Goal: Task Accomplishment & Management: Manage account settings

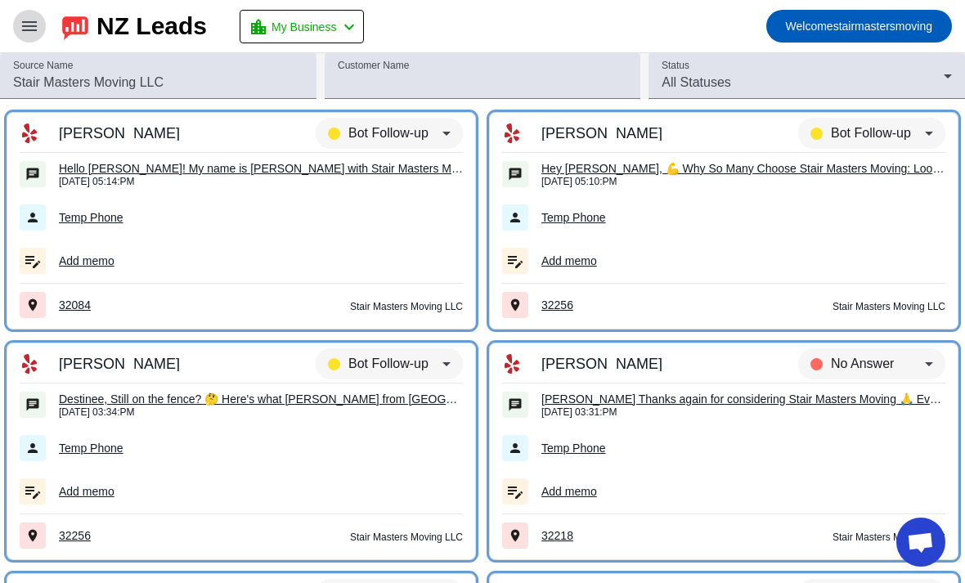
click at [34, 32] on mat-icon "menu" at bounding box center [30, 26] width 20 height 20
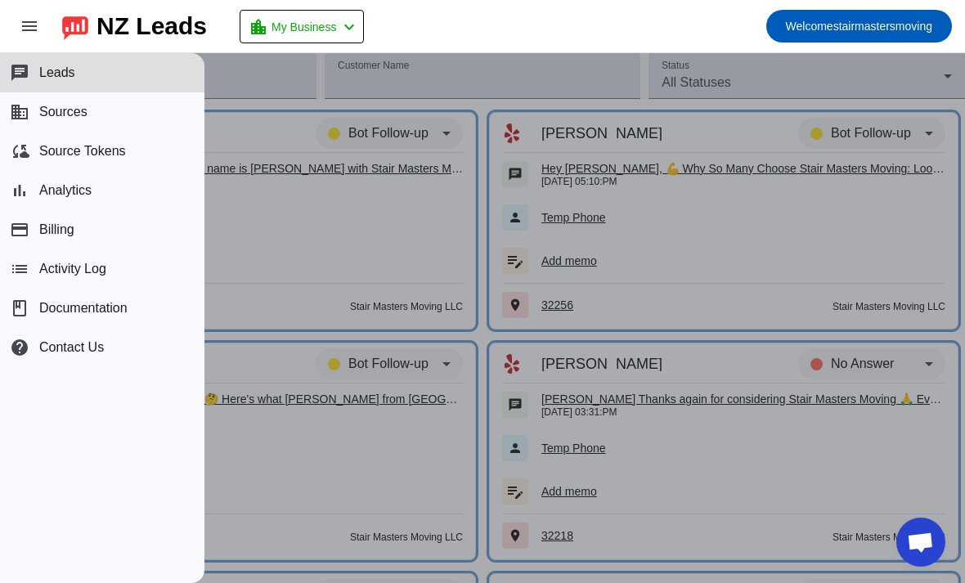
click at [450, 33] on mat-toolbar-row "menu NZ Leads location_city My Business chevron_left Welcome stairmastersmoving" at bounding box center [482, 26] width 965 height 52
click at [137, 29] on div "NZ Leads" at bounding box center [151, 26] width 110 height 23
click at [83, 29] on img at bounding box center [75, 26] width 26 height 28
click at [107, 74] on button "chat Leads" at bounding box center [102, 72] width 204 height 39
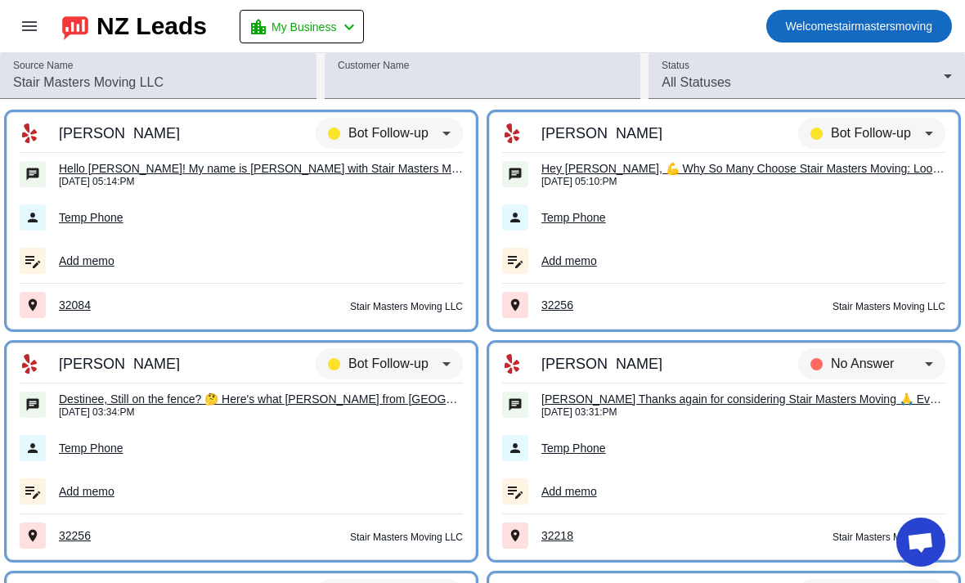
click at [893, 26] on span "Welcome stairmastersmoving" at bounding box center [858, 26] width 146 height 23
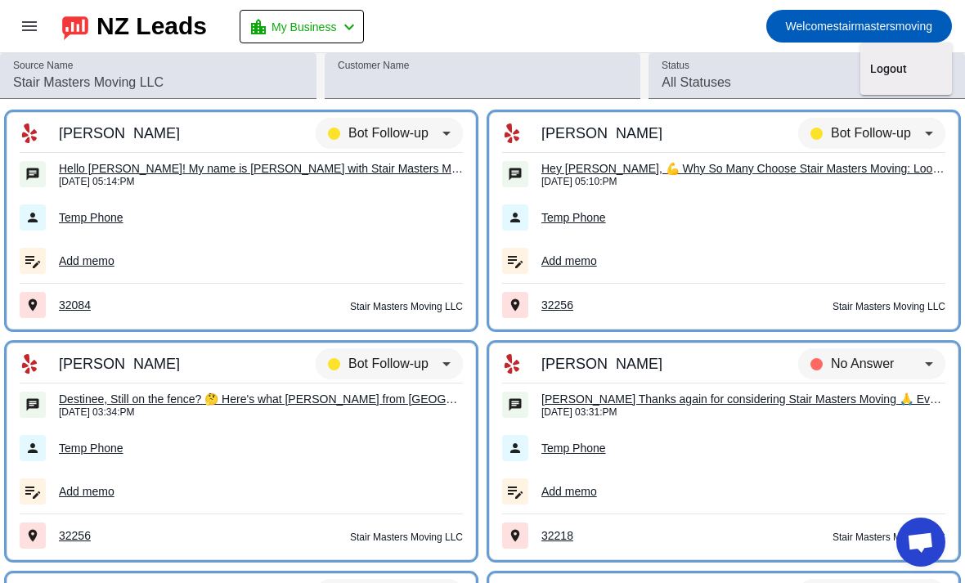
click at [318, 30] on div at bounding box center [482, 291] width 965 height 583
click at [315, 26] on span "My Business" at bounding box center [303, 27] width 65 height 23
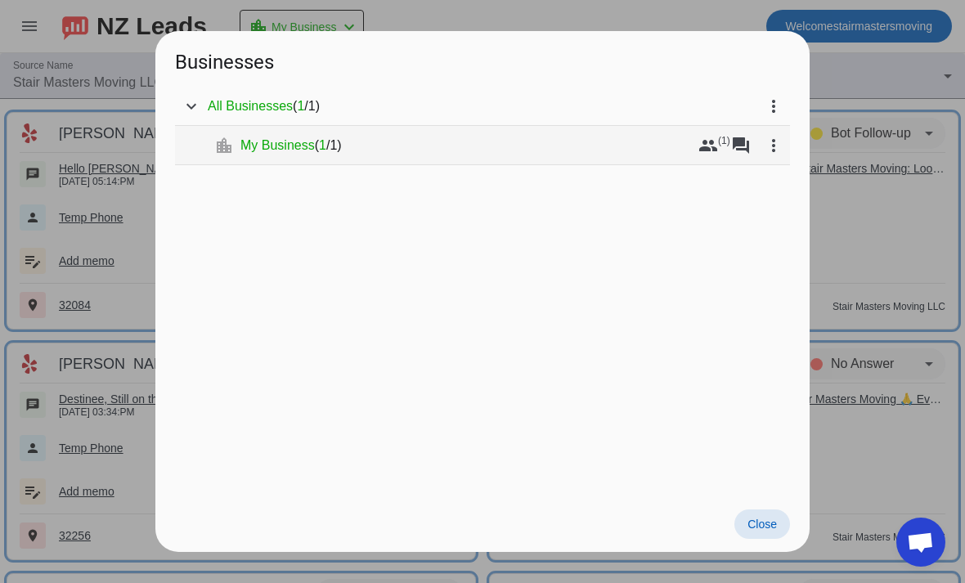
click at [386, 139] on div "My Business ( 1 / 1 )" at bounding box center [465, 145] width 451 height 16
click at [707, 157] on span at bounding box center [707, 145] width 39 height 39
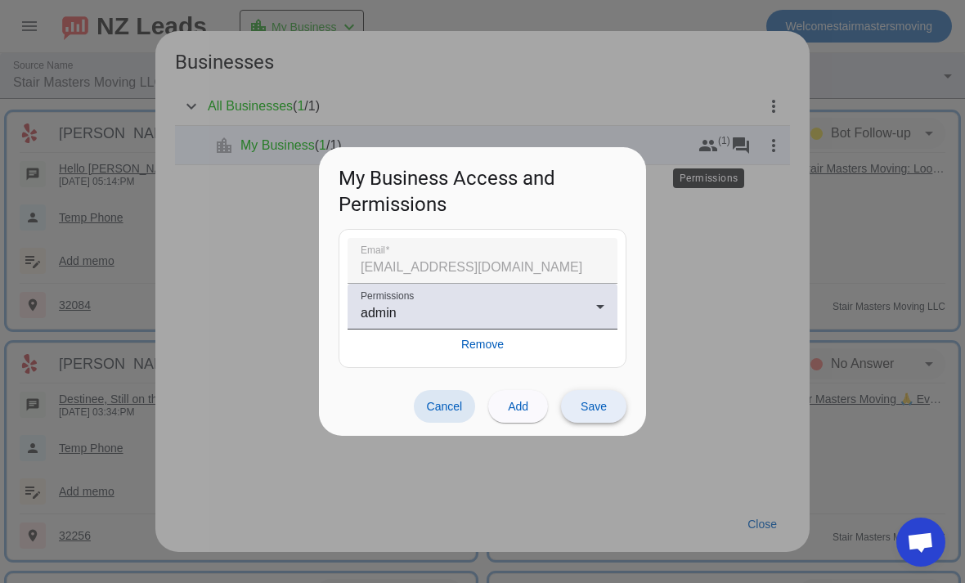
click at [598, 406] on span "Save" at bounding box center [593, 406] width 26 height 13
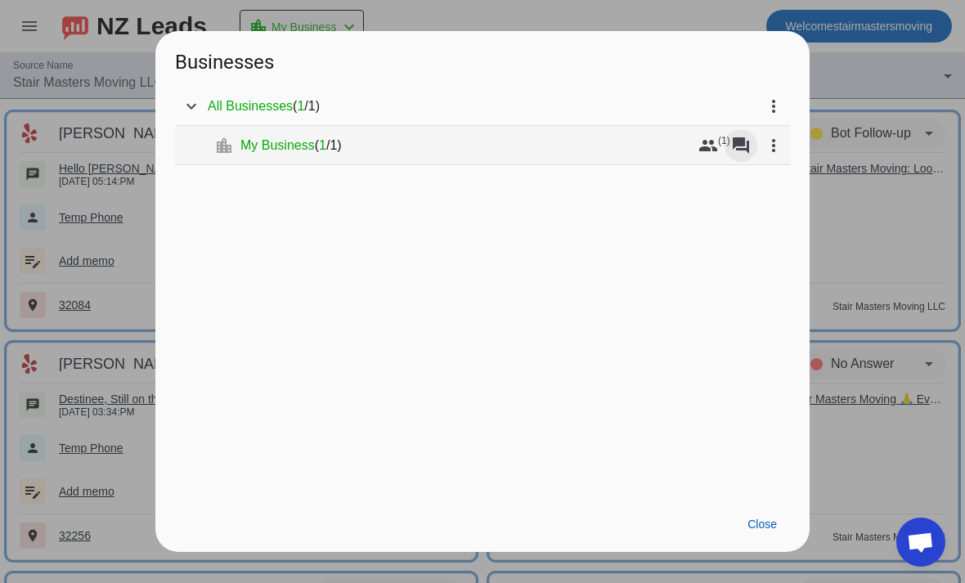
click at [742, 148] on mat-icon "forum" at bounding box center [741, 146] width 20 height 20
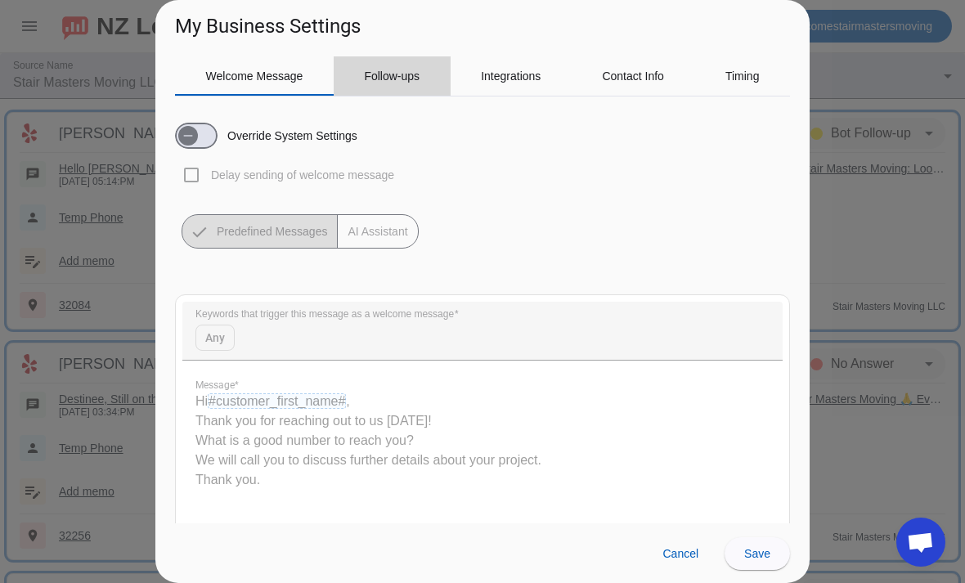
click at [396, 74] on span "Follow-ups" at bounding box center [392, 75] width 56 height 11
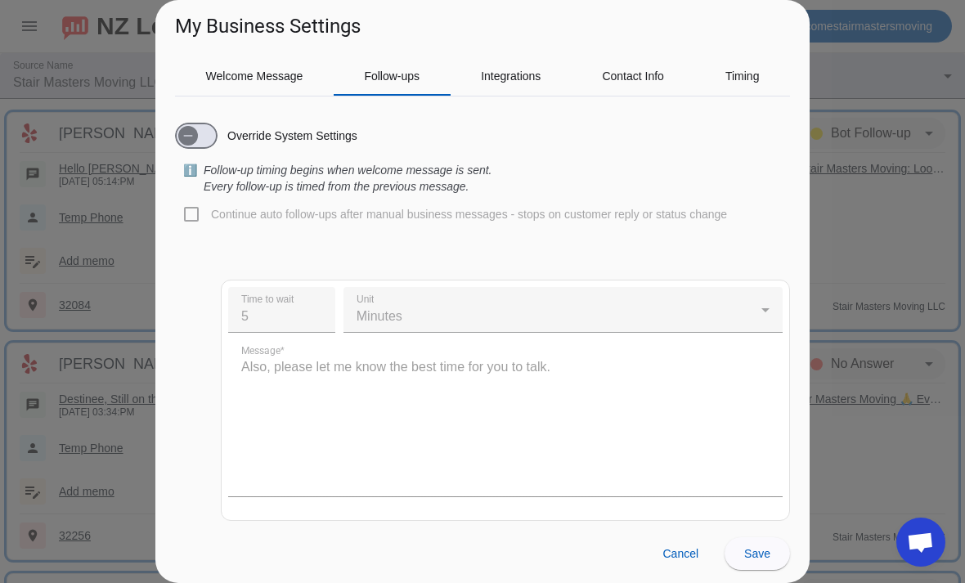
click at [382, 394] on quill-editor "Also, please let me know the best time for you to talk." at bounding box center [505, 414] width 554 height 163
click at [586, 403] on quill-editor "Also, please let me know the best time for you to talk." at bounding box center [505, 414] width 554 height 163
click at [590, 393] on quill-editor "Also, please let me know the best time for you to talk." at bounding box center [505, 414] width 554 height 163
click at [588, 382] on quill-editor "Also, please let me know the best time for you to talk." at bounding box center [505, 414] width 554 height 163
click at [290, 79] on span "Welcome Message" at bounding box center [254, 75] width 97 height 11
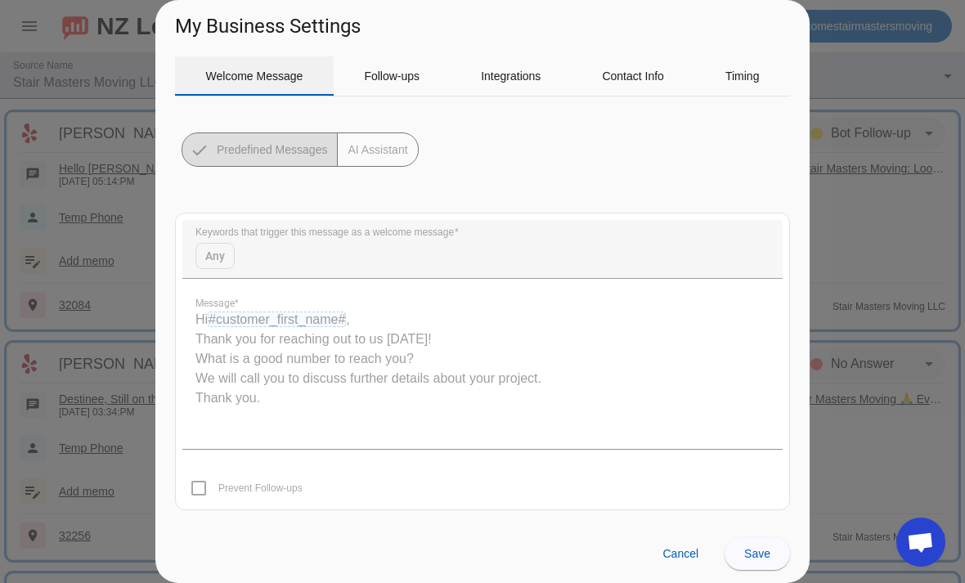
scroll to position [82, 0]
click at [665, 430] on quill-editor "Hi #customer_first_name# , Thank you for reaching out to us [DATE]! What is a g…" at bounding box center [482, 366] width 600 height 163
click at [695, 547] on span "Cancel" at bounding box center [680, 553] width 36 height 13
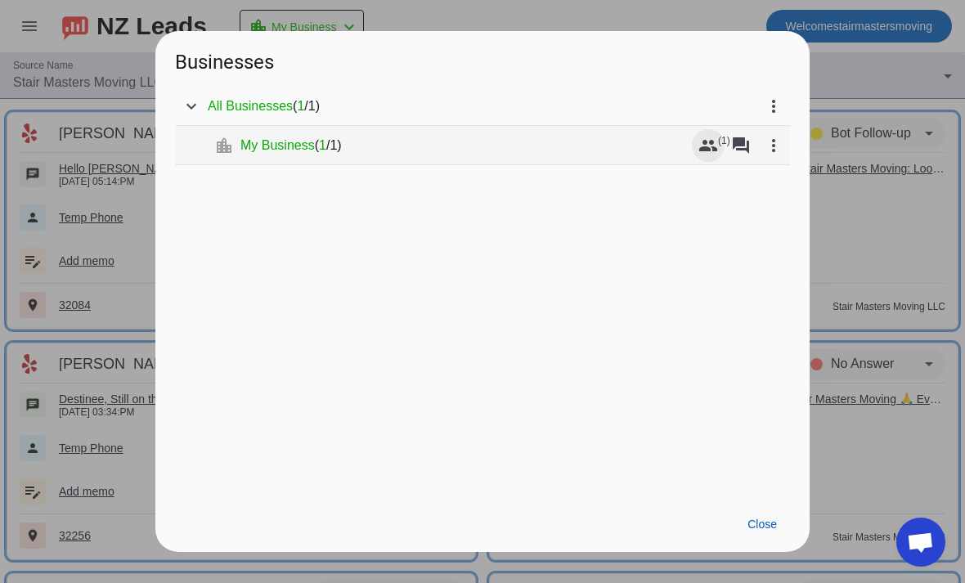
click at [711, 156] on span at bounding box center [707, 145] width 39 height 39
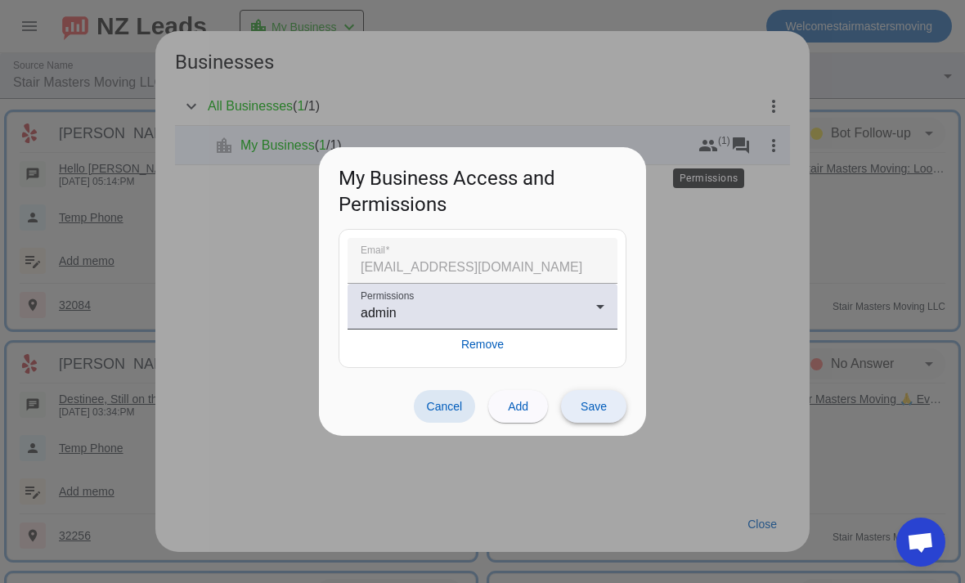
click at [585, 409] on span "Save" at bounding box center [593, 406] width 26 height 13
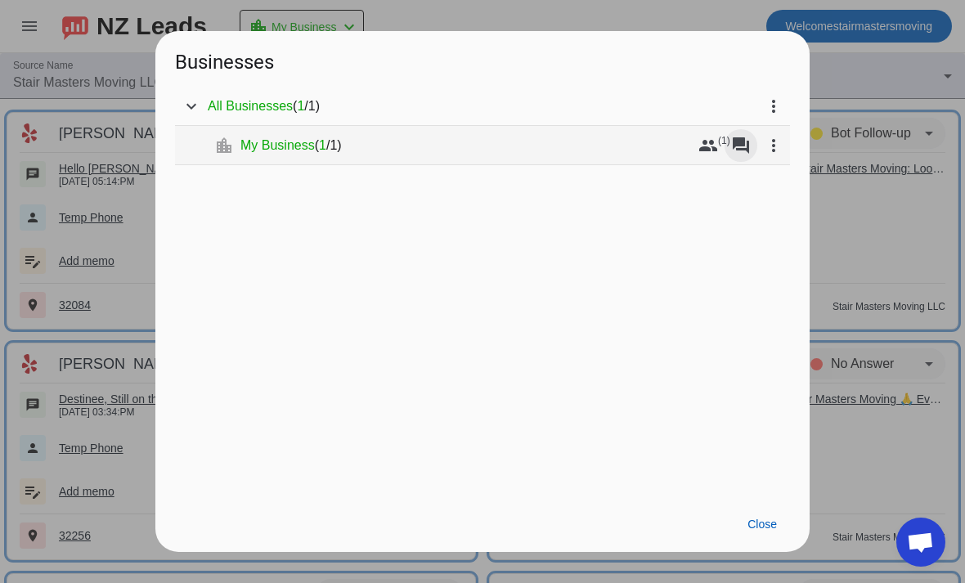
click at [749, 149] on mat-icon "forum" at bounding box center [741, 146] width 20 height 20
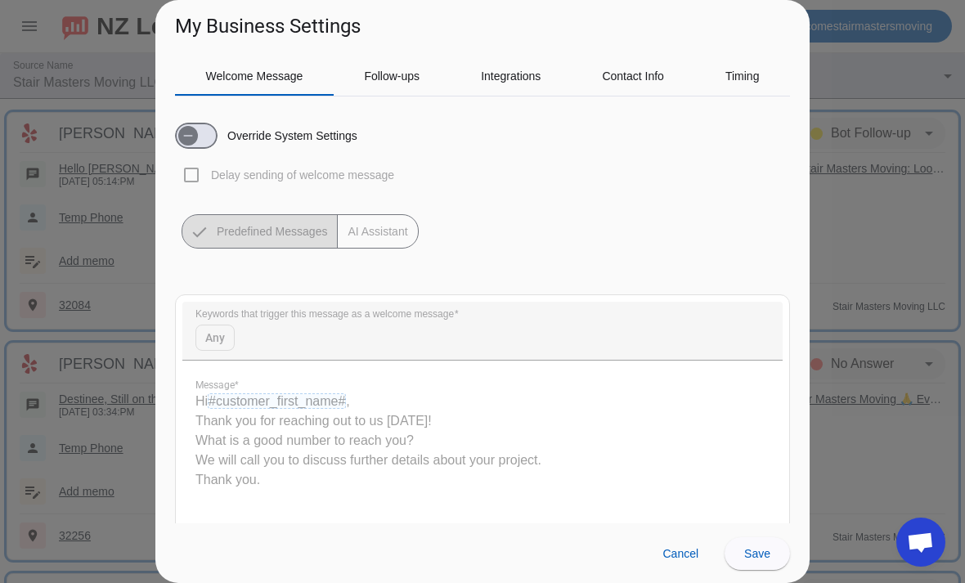
click at [413, 244] on mat-button-toggle-group "Predefined Messages AI Assistant" at bounding box center [299, 231] width 237 height 34
click at [202, 130] on span "button" at bounding box center [188, 135] width 33 height 33
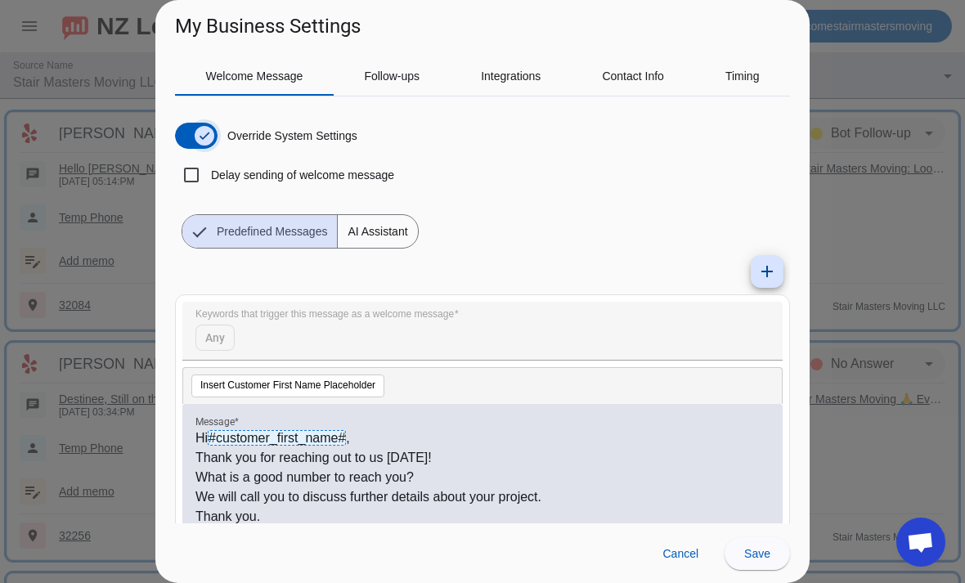
click at [208, 129] on icon "button" at bounding box center [204, 135] width 13 height 13
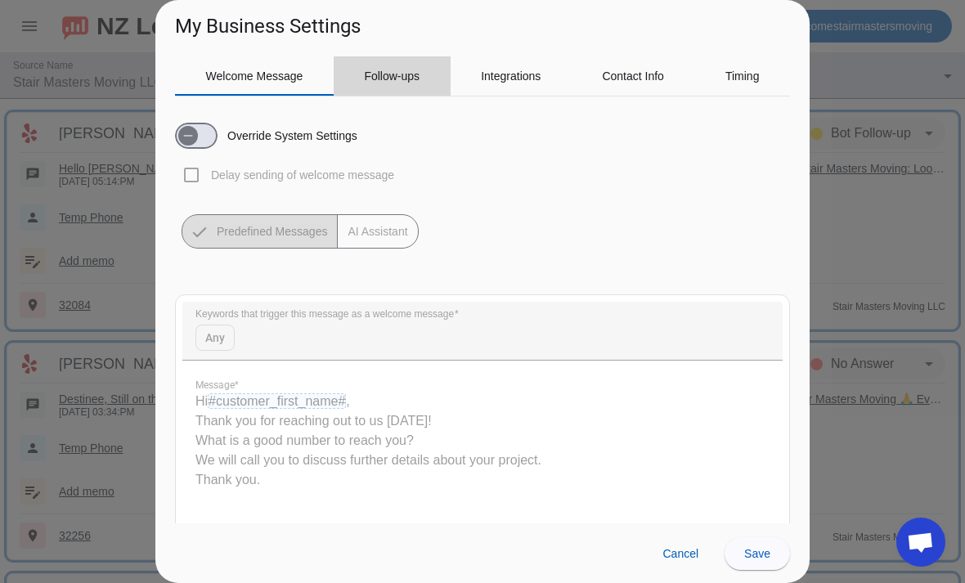
click at [392, 77] on span "Follow-ups" at bounding box center [392, 75] width 56 height 11
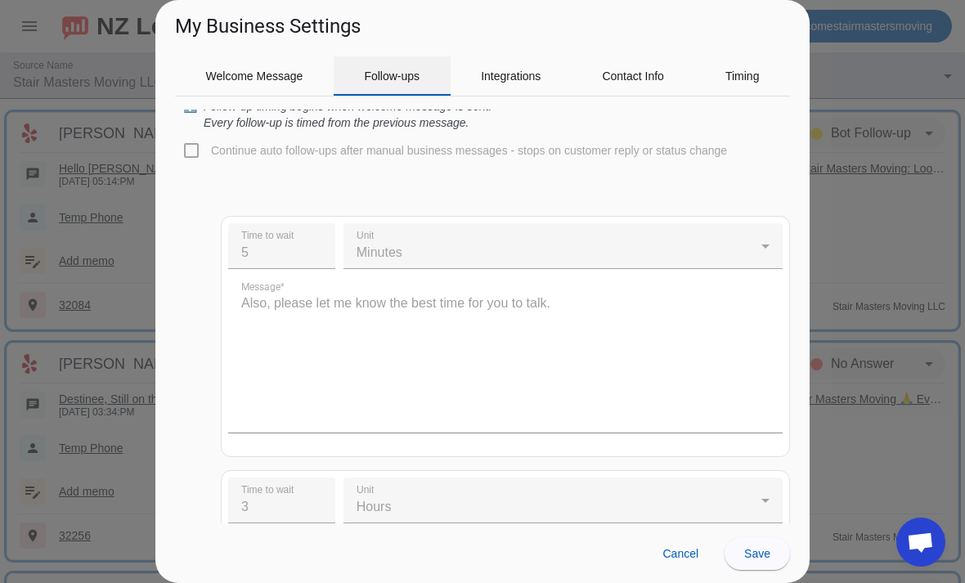
scroll to position [56, 0]
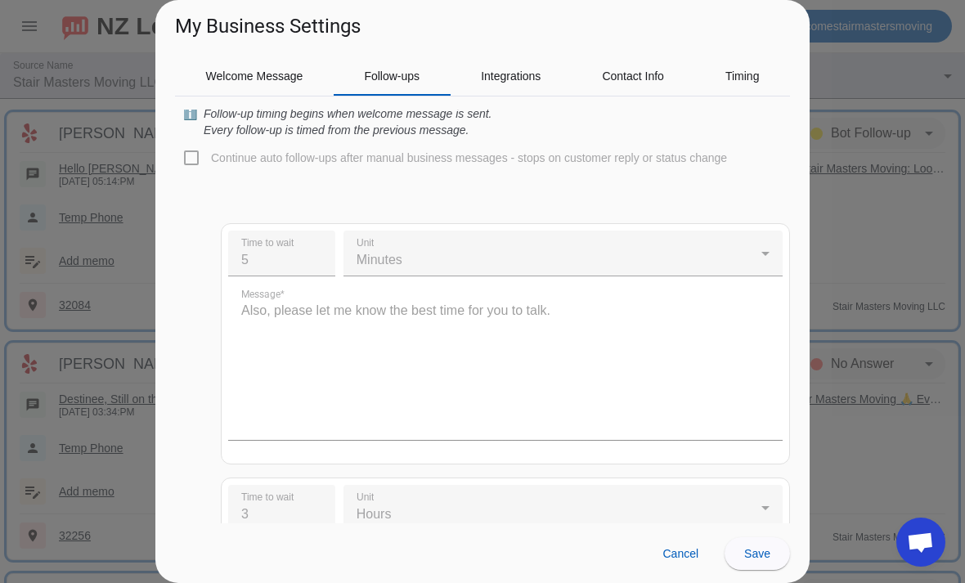
click at [193, 154] on div "Continue auto follow-ups after manual business messages - stops on customer rep…" at bounding box center [482, 157] width 615 height 39
click at [193, 158] on div "Continue auto follow-ups after manual business messages - stops on customer rep…" at bounding box center [482, 157] width 615 height 39
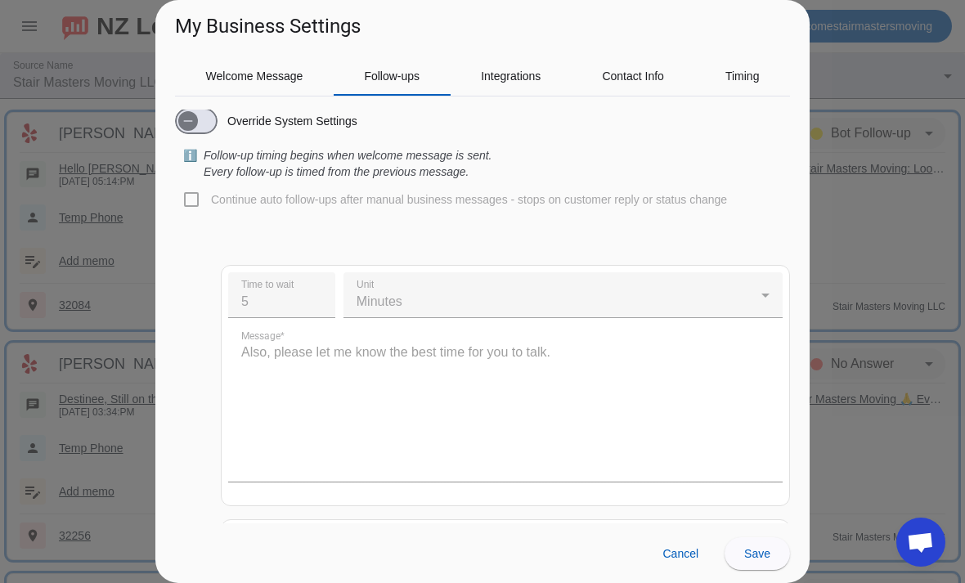
scroll to position [10, 0]
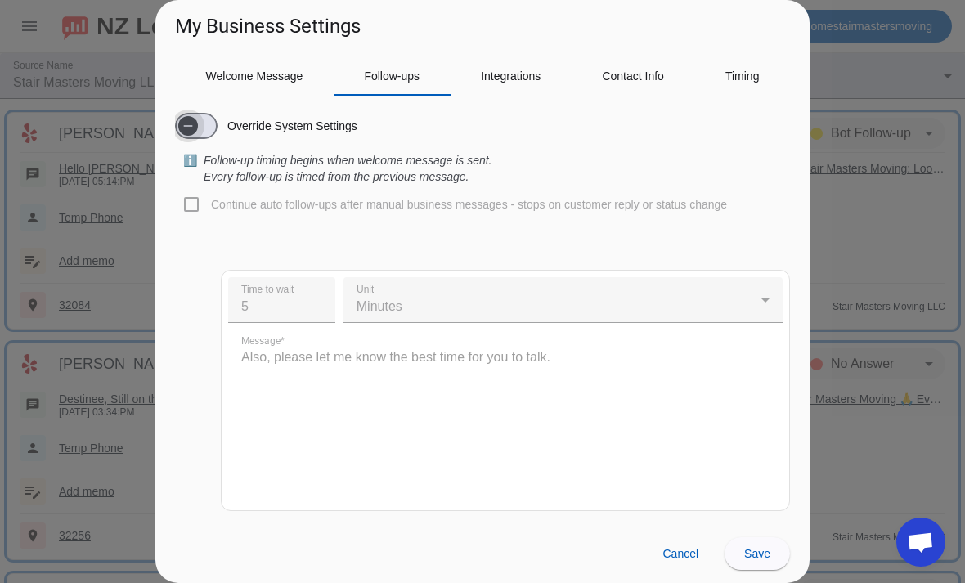
click at [197, 127] on span "button" at bounding box center [188, 126] width 20 height 20
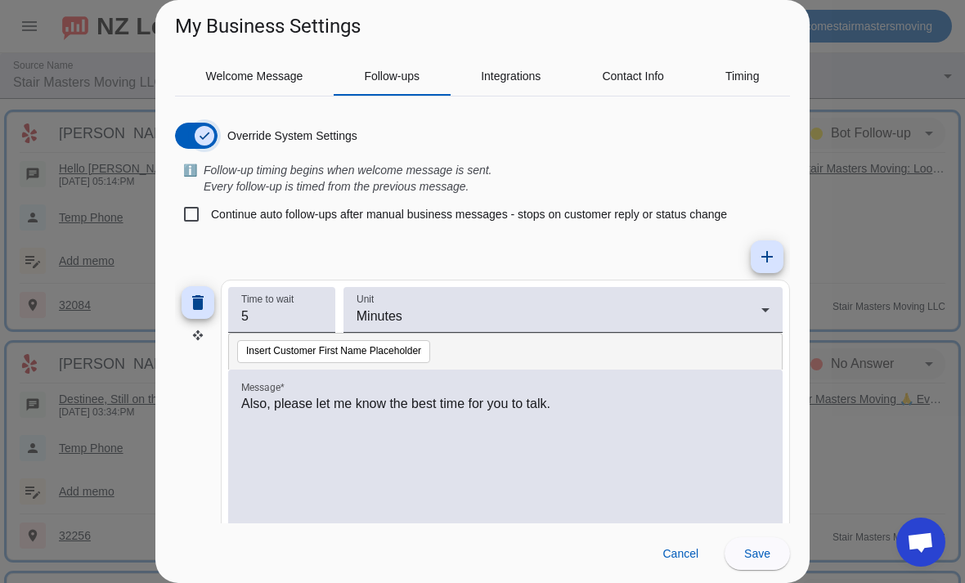
scroll to position [0, 0]
click at [204, 128] on span "button" at bounding box center [205, 136] width 20 height 20
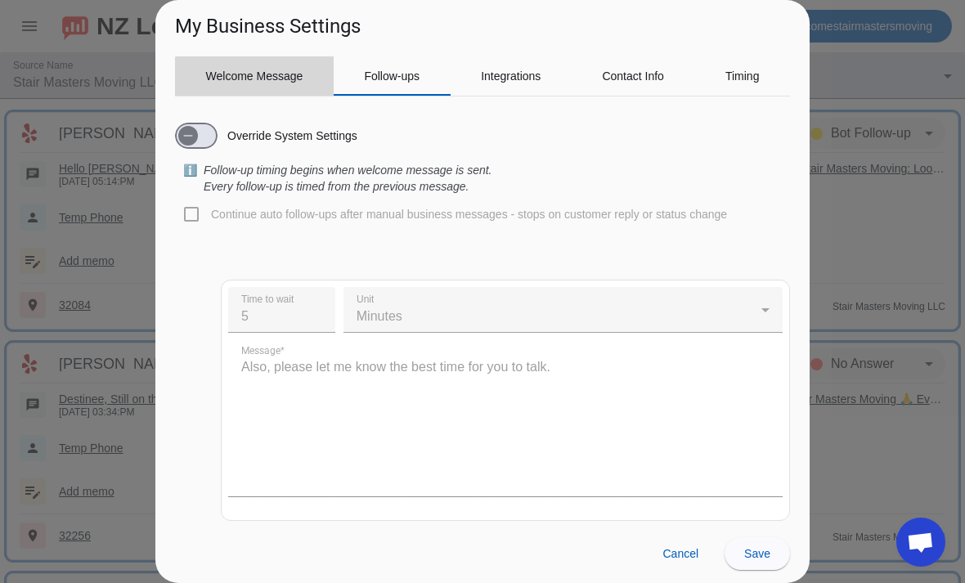
click at [284, 81] on span "Welcome Message" at bounding box center [254, 75] width 97 height 11
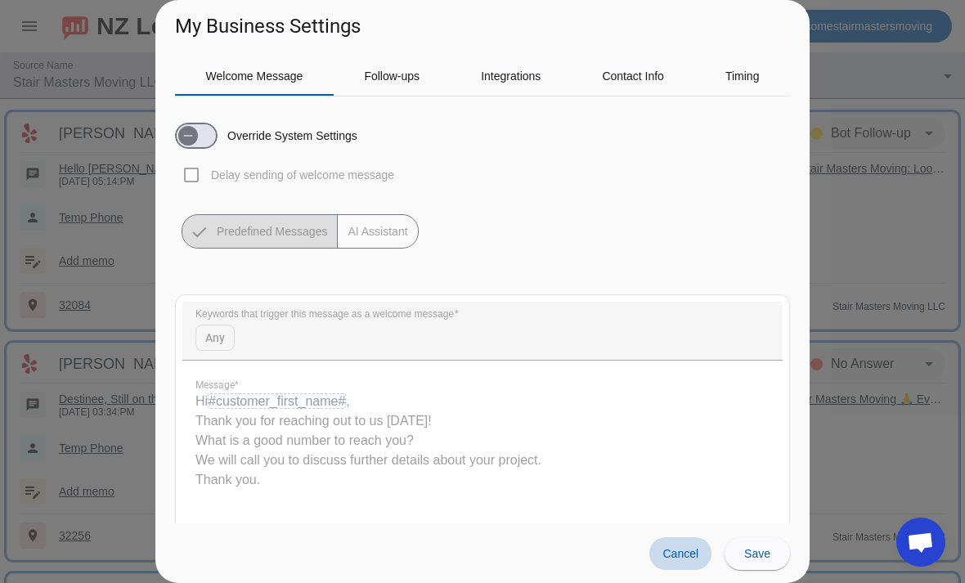
click at [690, 557] on span "Cancel" at bounding box center [680, 553] width 36 height 13
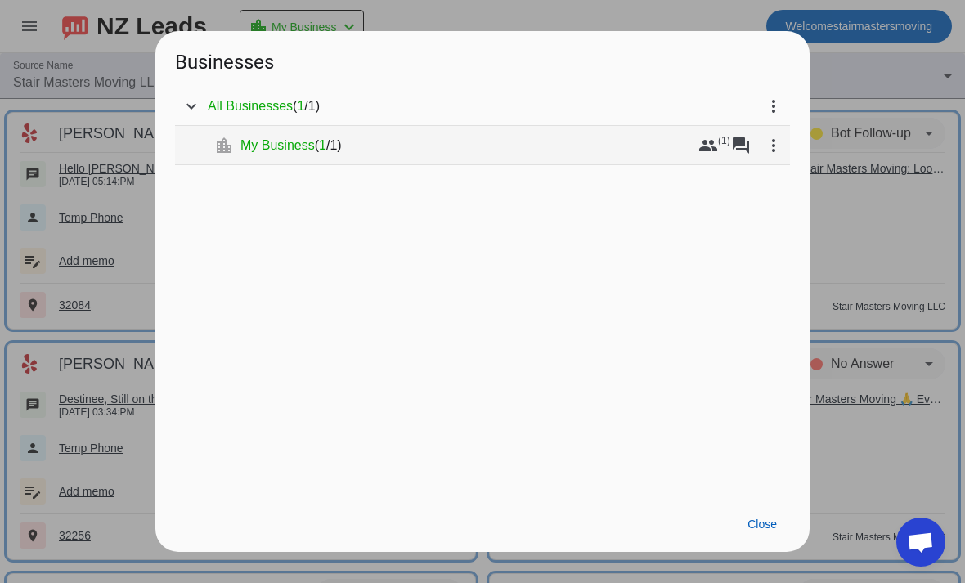
click at [445, 133] on mat-tree-node "expand_more location_city My Business ( 1 / 1 ) group (1) forum more_vert" at bounding box center [482, 145] width 615 height 39
click at [279, 148] on span "My Business" at bounding box center [277, 145] width 74 height 16
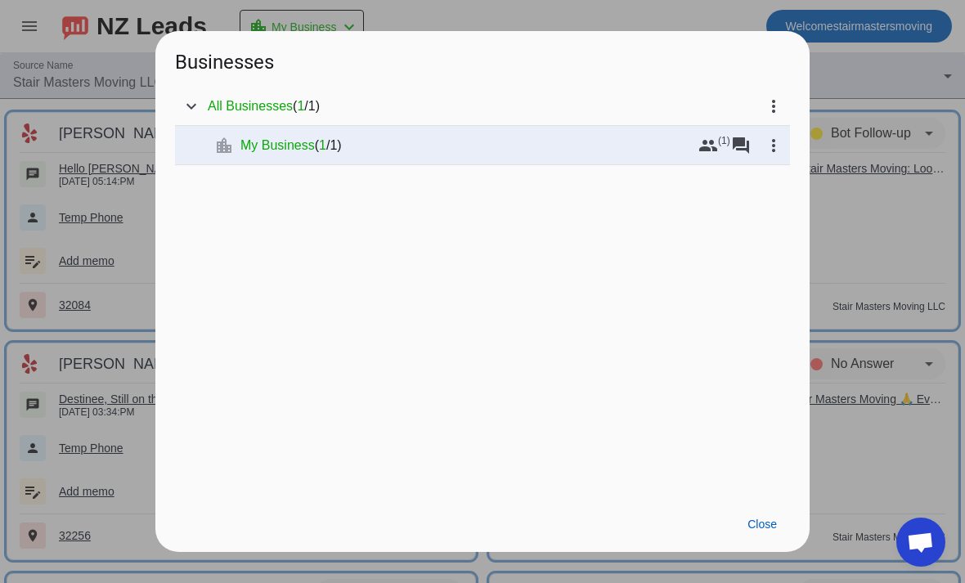
click at [888, 74] on div at bounding box center [482, 291] width 965 height 583
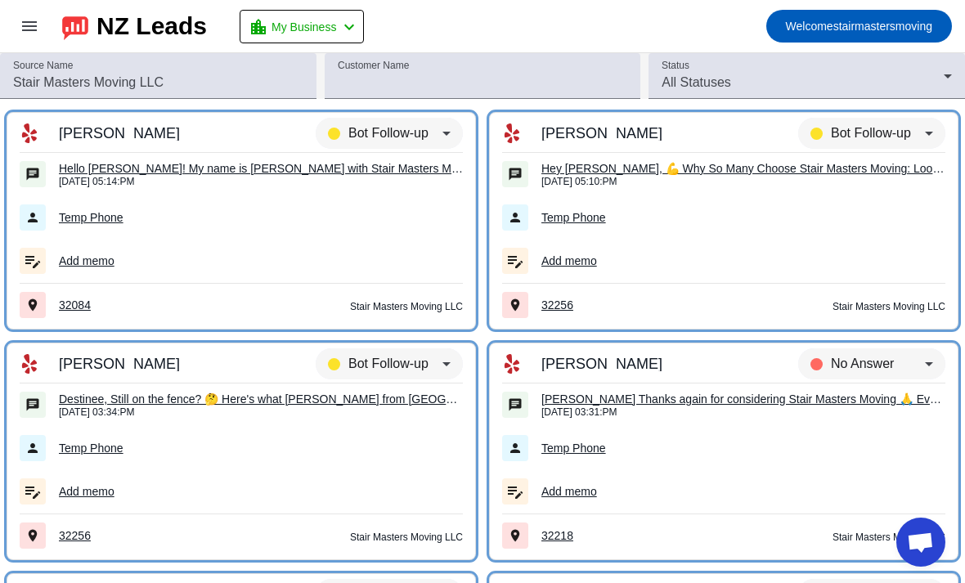
click at [152, 26] on div "NZ Leads" at bounding box center [151, 26] width 110 height 23
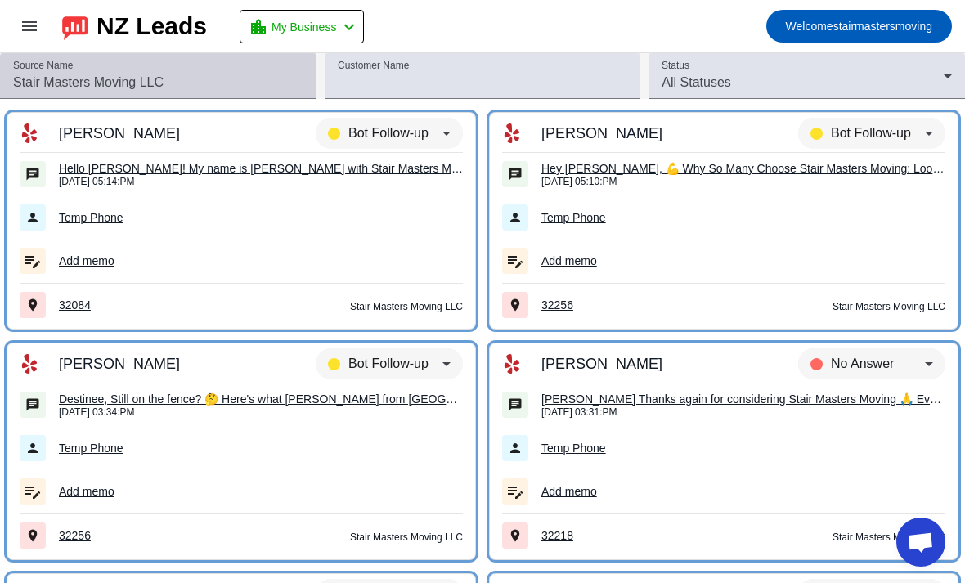
click at [208, 89] on input "Source Name" at bounding box center [158, 83] width 290 height 20
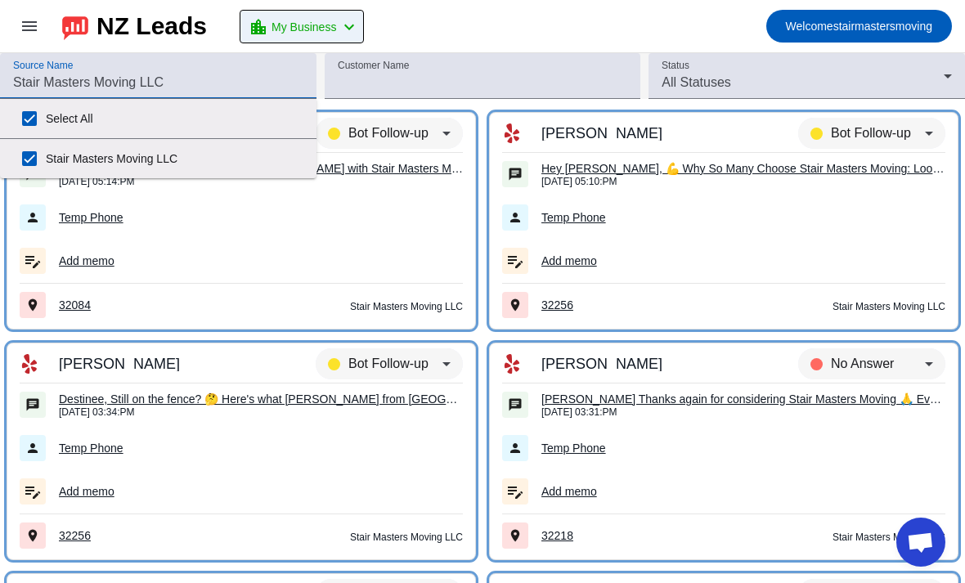
click at [336, 31] on span "My Business" at bounding box center [303, 27] width 65 height 23
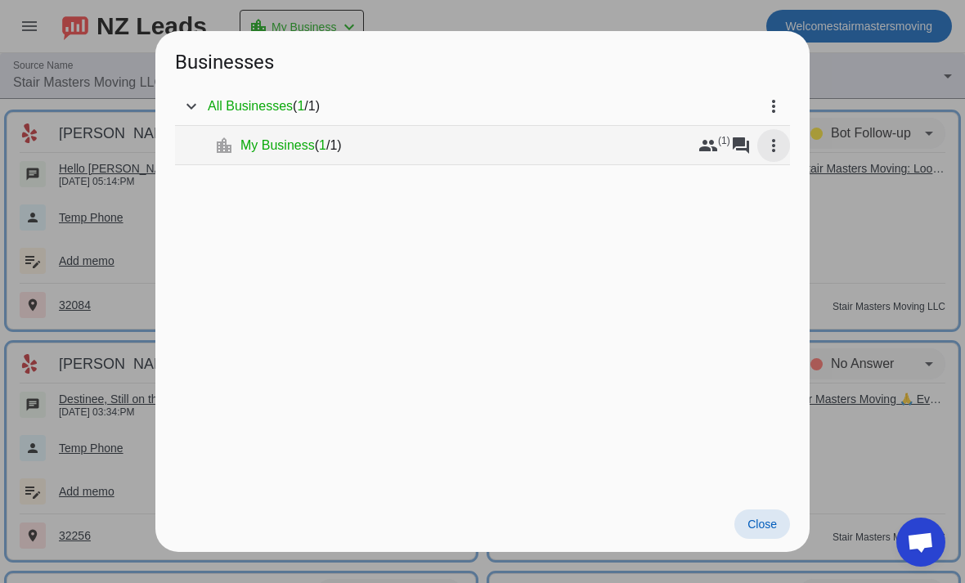
click at [776, 148] on mat-icon "more_vert" at bounding box center [773, 146] width 20 height 20
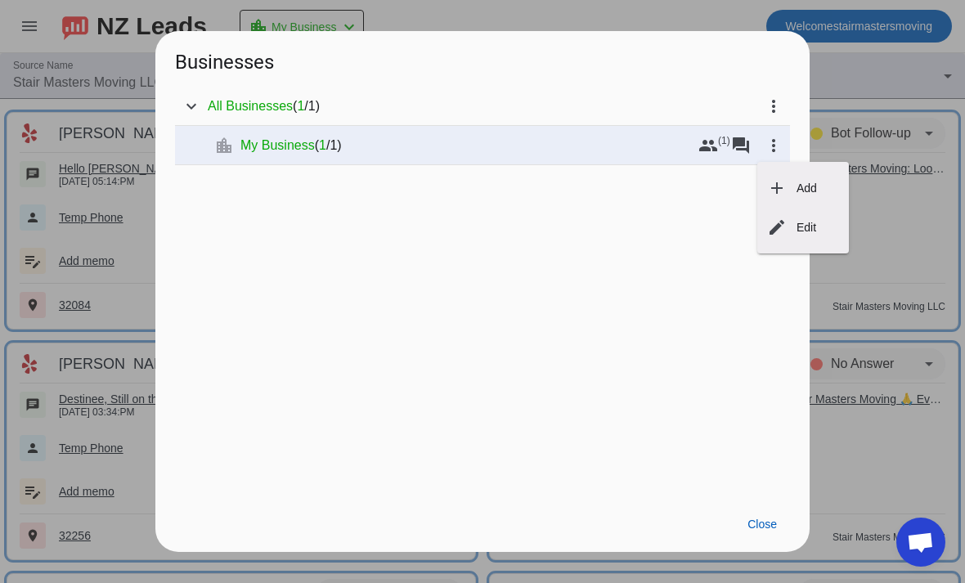
click at [915, 244] on div at bounding box center [482, 291] width 965 height 583
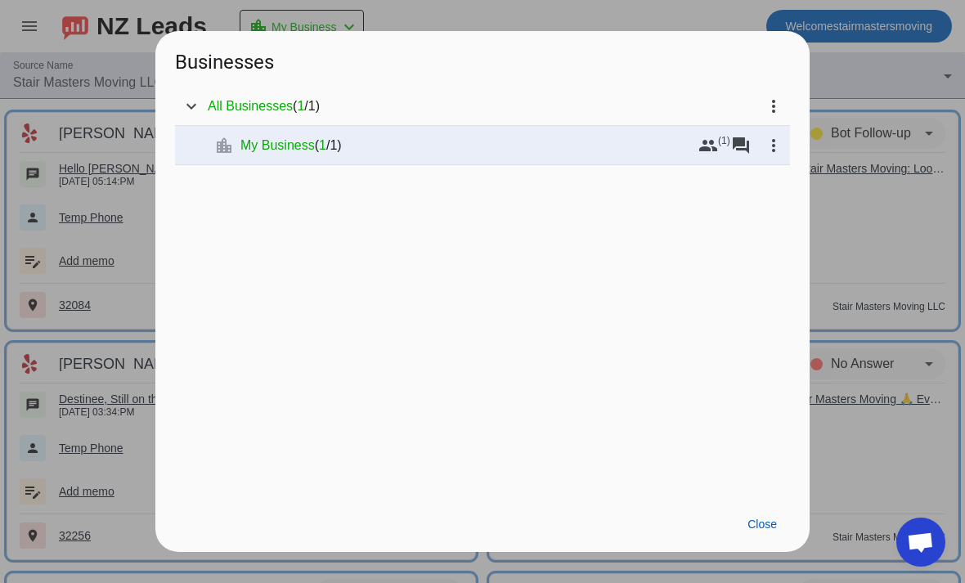
click at [920, 34] on div at bounding box center [482, 291] width 965 height 583
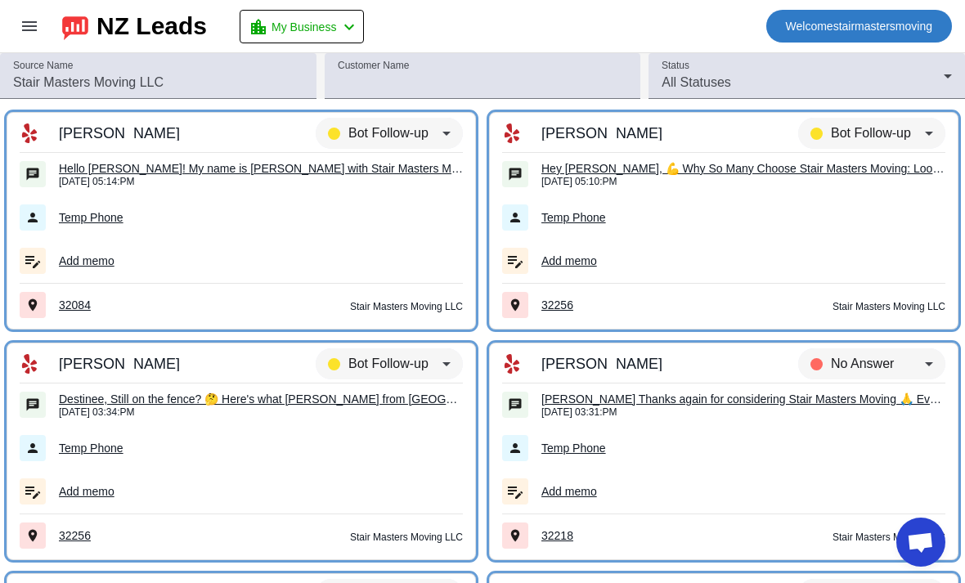
click at [899, 26] on span "Welcome stairmastersmoving" at bounding box center [858, 26] width 146 height 23
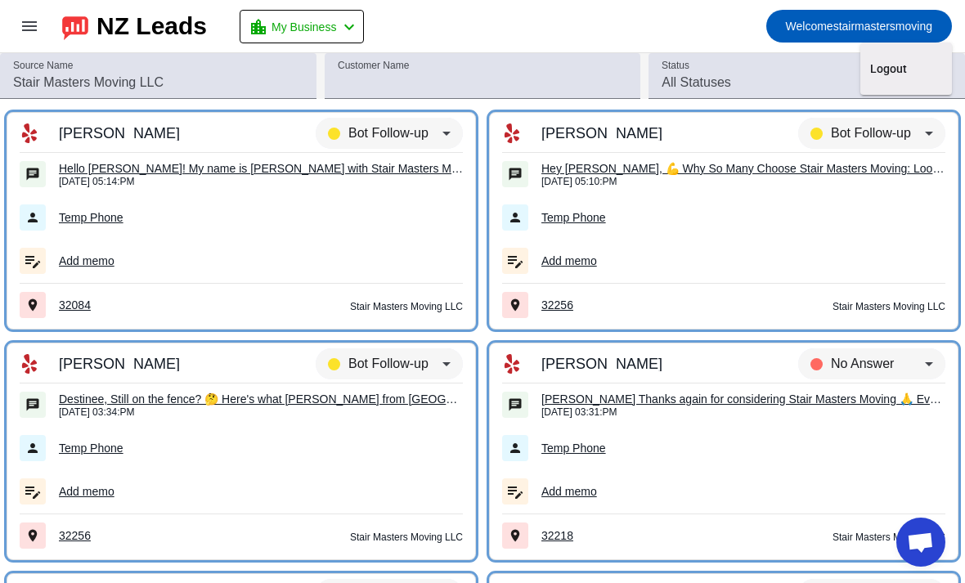
click at [835, 232] on div at bounding box center [482, 291] width 965 height 583
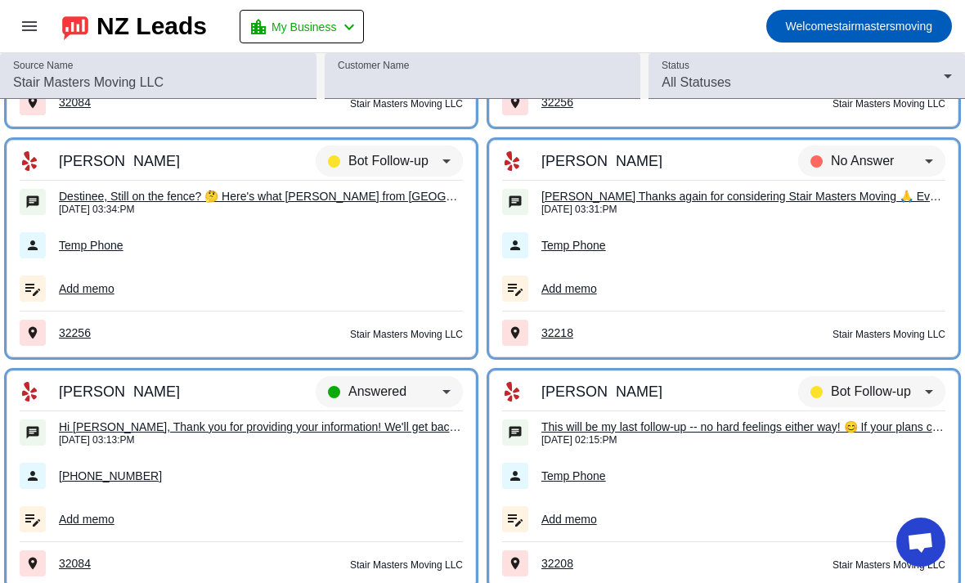
scroll to position [241, 0]
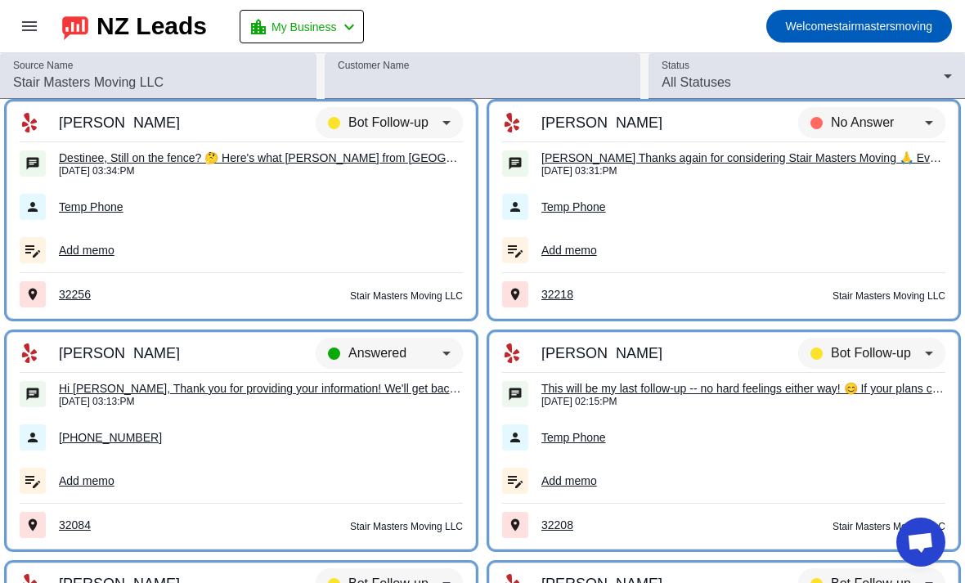
click at [145, 25] on div "NZ Leads" at bounding box center [151, 26] width 110 height 23
click at [38, 34] on mat-icon "menu" at bounding box center [30, 26] width 20 height 20
click at [23, 30] on mat-icon "menu" at bounding box center [30, 26] width 20 height 20
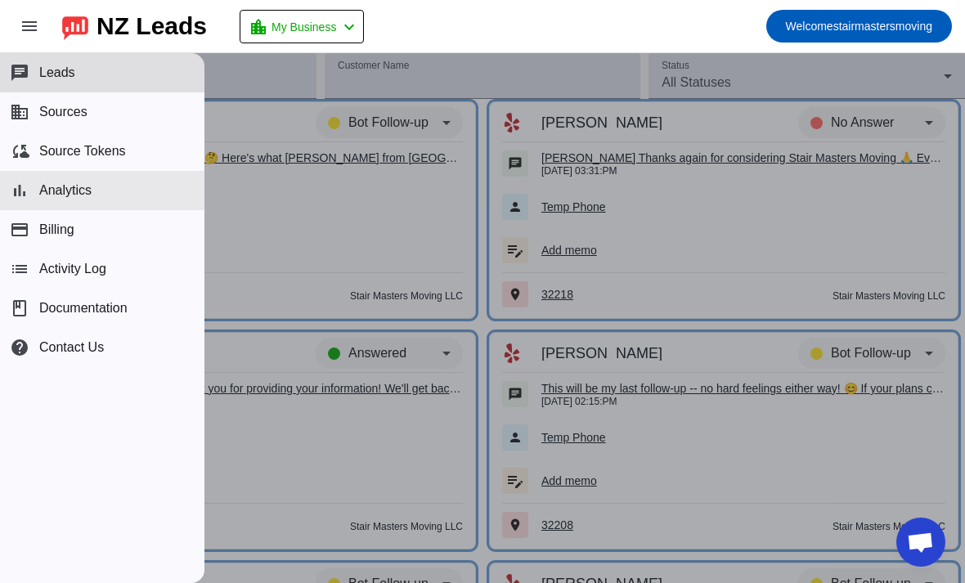
click at [72, 191] on span "Analytics" at bounding box center [65, 190] width 52 height 15
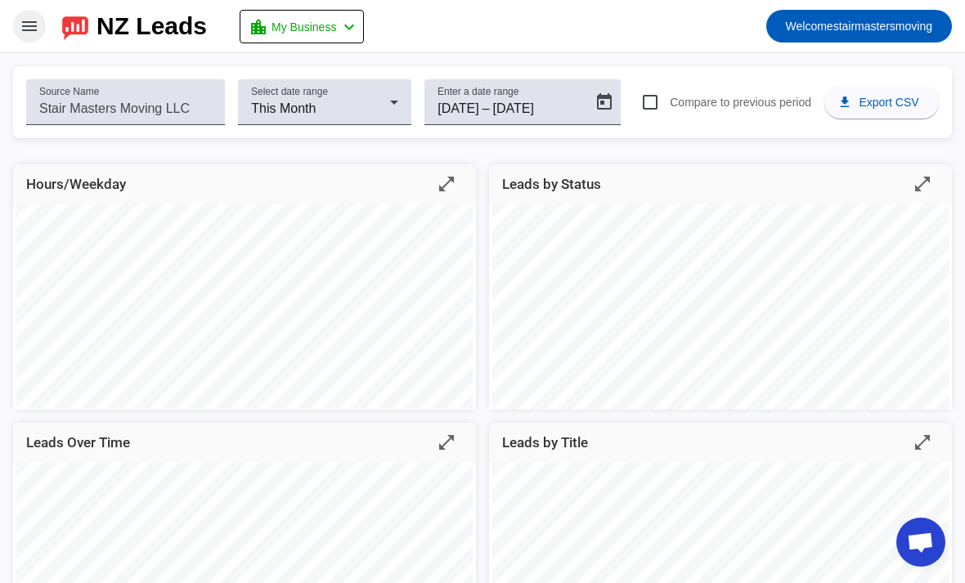
click at [33, 25] on mat-icon "menu" at bounding box center [30, 26] width 20 height 20
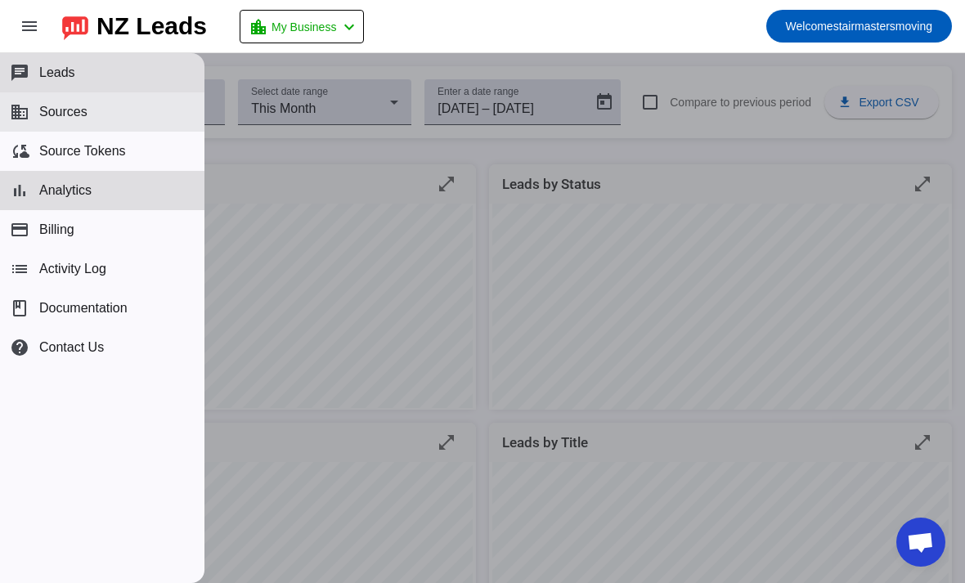
click at [87, 113] on button "business Sources" at bounding box center [102, 111] width 204 height 39
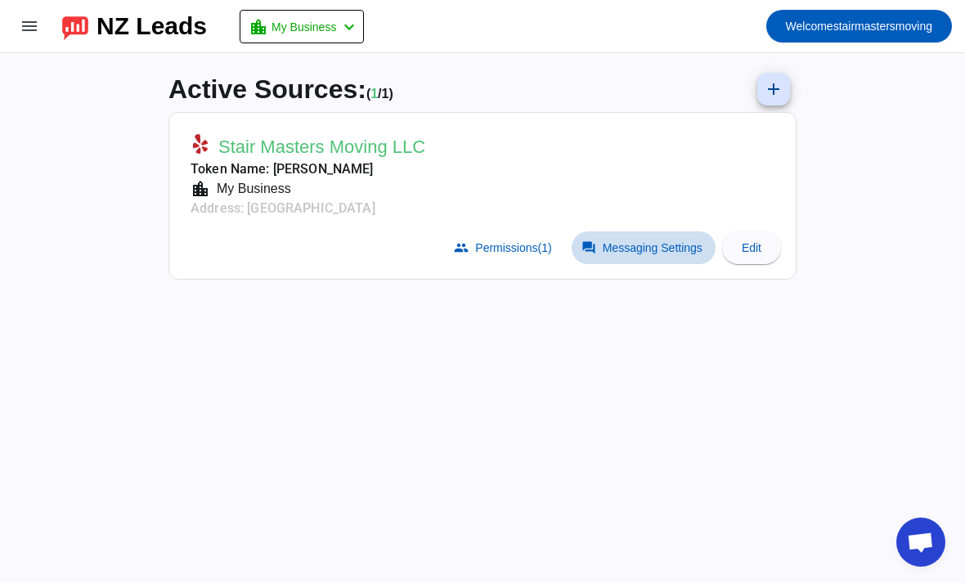
click at [639, 249] on span "Messaging Settings" at bounding box center [652, 247] width 100 height 13
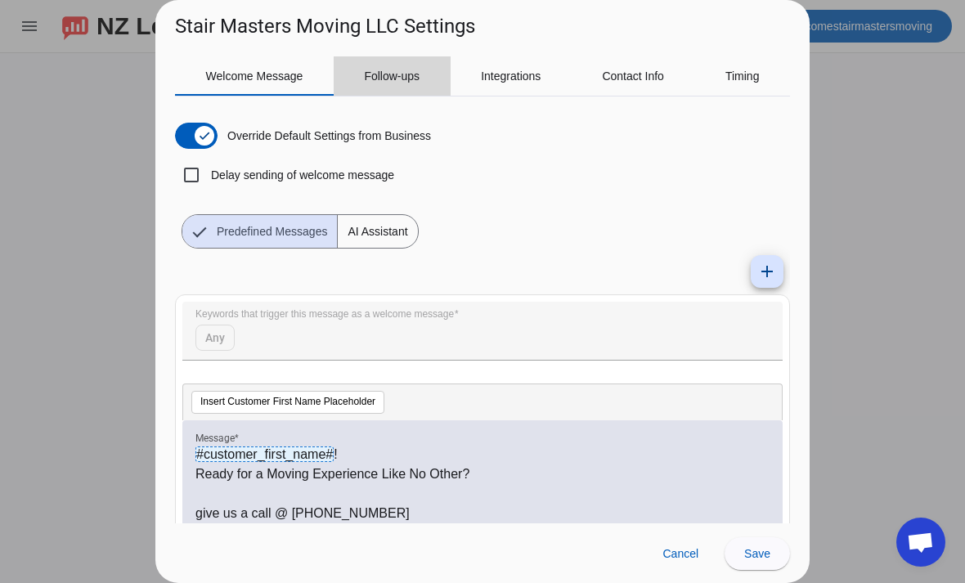
click at [390, 74] on span "Follow-ups" at bounding box center [392, 75] width 56 height 11
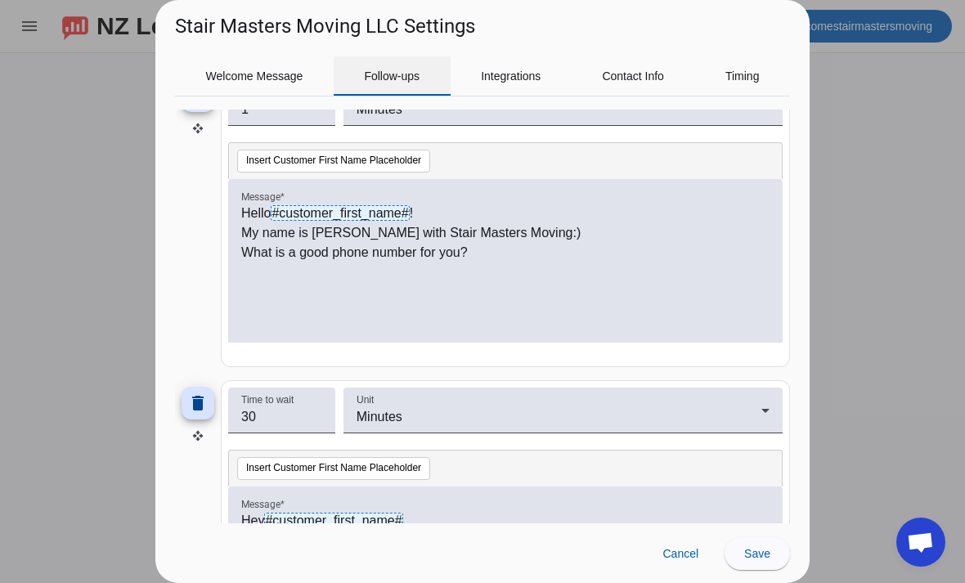
scroll to position [206, 0]
click at [486, 260] on p "What is a good phone number for you?" at bounding box center [505, 254] width 528 height 20
click at [521, 244] on p "What is a good phone number for you?" at bounding box center [505, 254] width 528 height 20
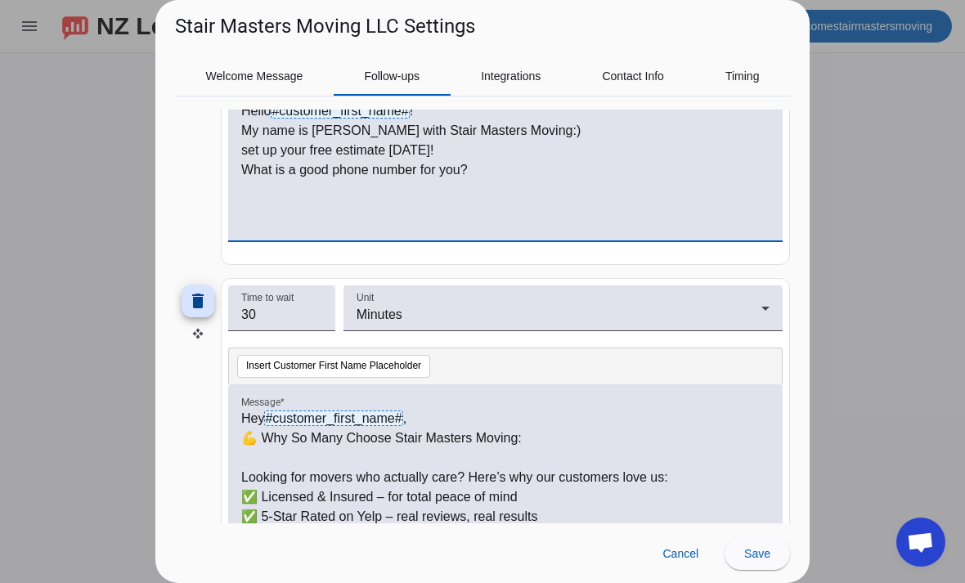
scroll to position [308, 0]
click at [312, 309] on input "30" at bounding box center [281, 316] width 81 height 20
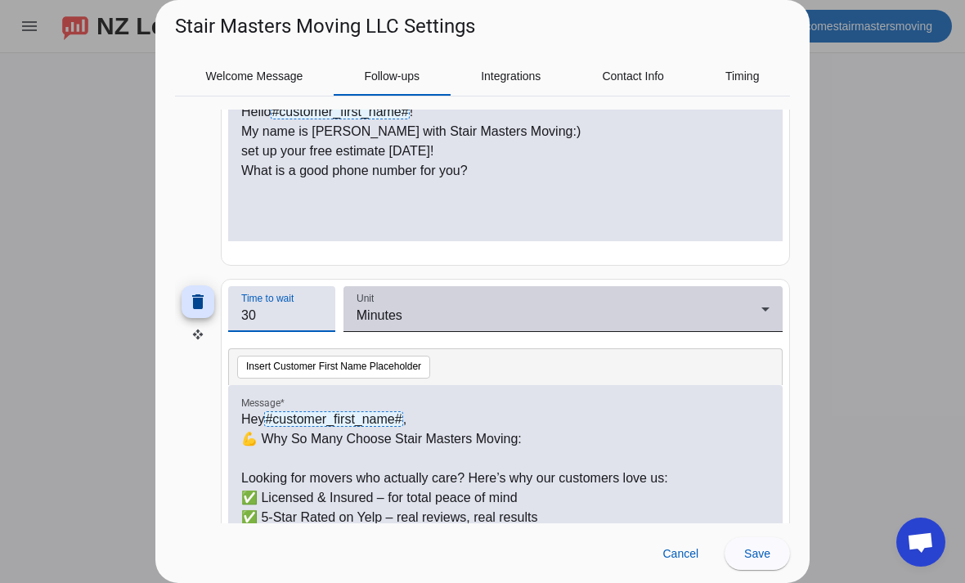
click at [542, 317] on div "Minutes" at bounding box center [558, 316] width 405 height 20
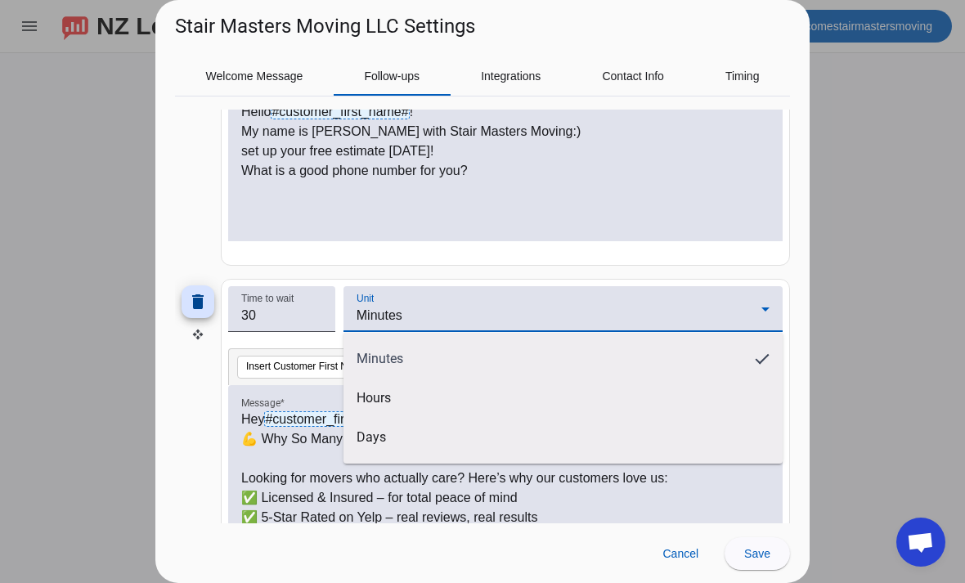
click at [308, 313] on div at bounding box center [482, 291] width 965 height 583
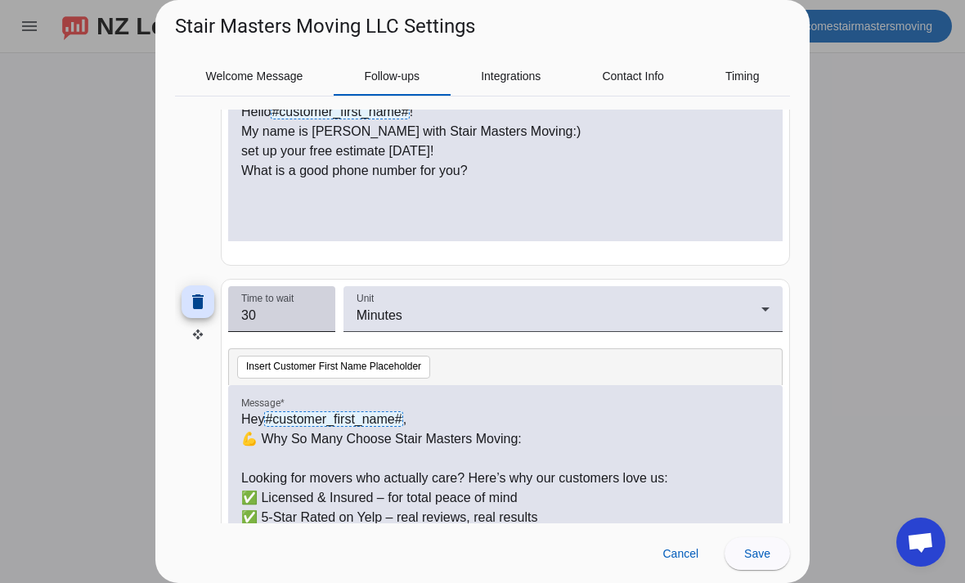
click at [293, 308] on input "30" at bounding box center [281, 316] width 81 height 20
type input "3"
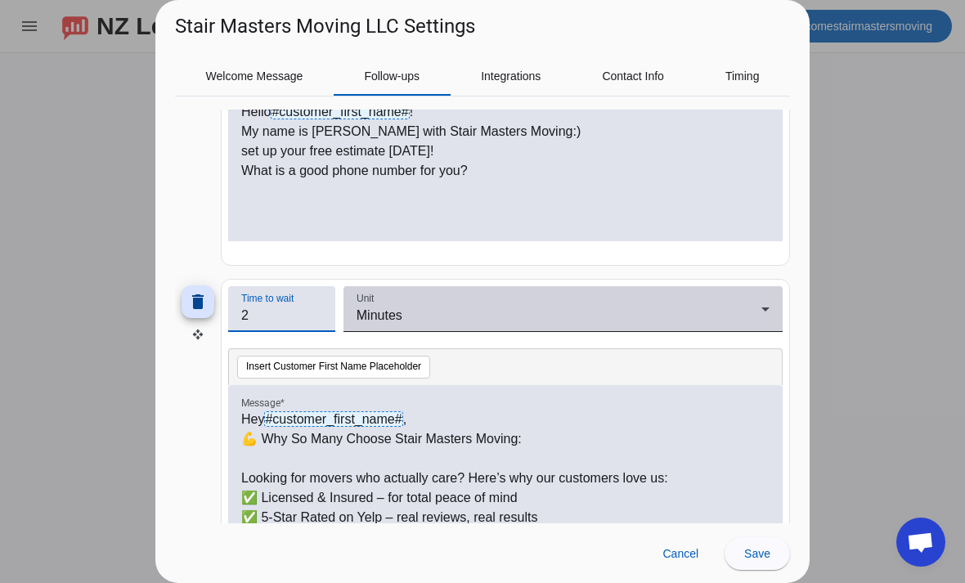
type input "2"
click at [669, 316] on div "Minutes" at bounding box center [558, 316] width 405 height 20
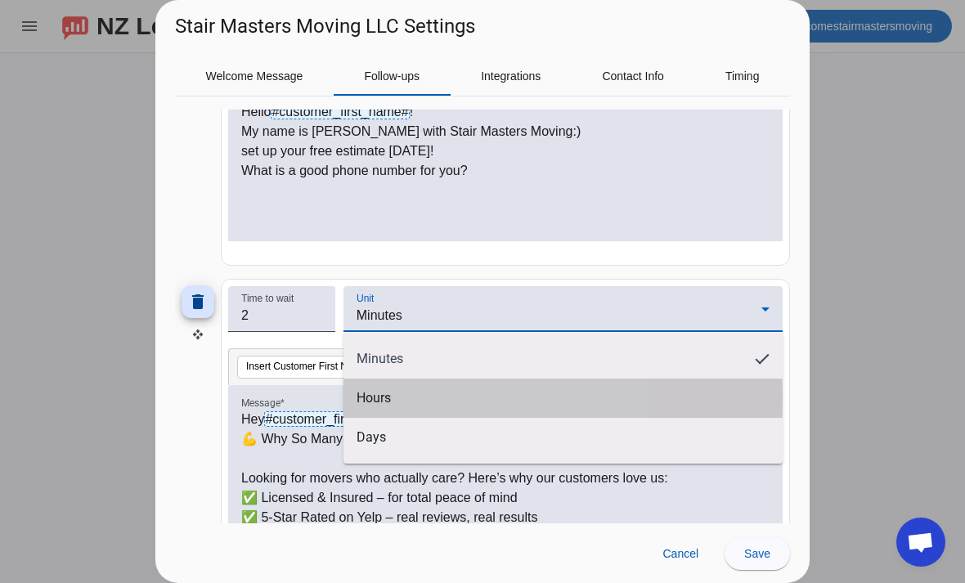
click at [403, 398] on mat-option "Hours" at bounding box center [562, 397] width 439 height 39
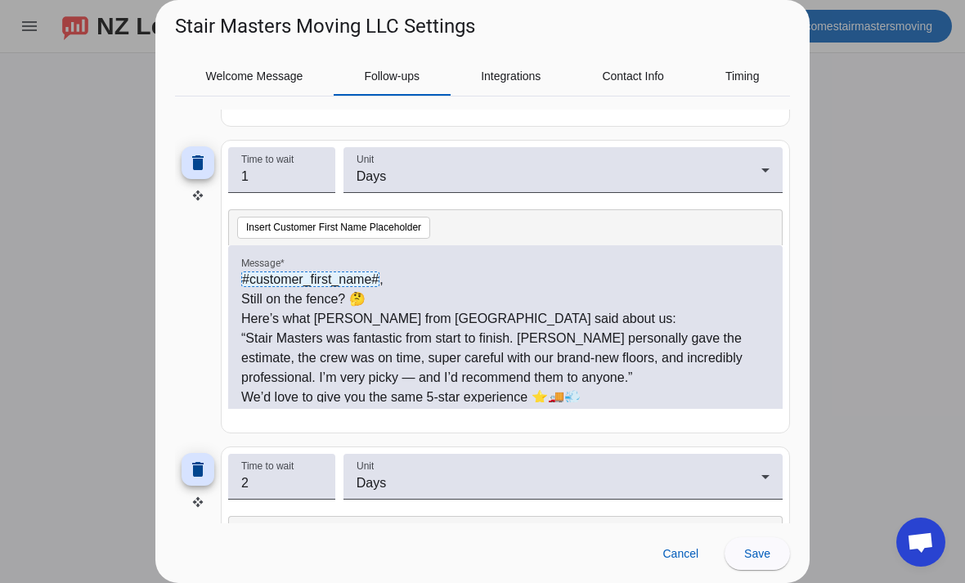
scroll to position [758, 0]
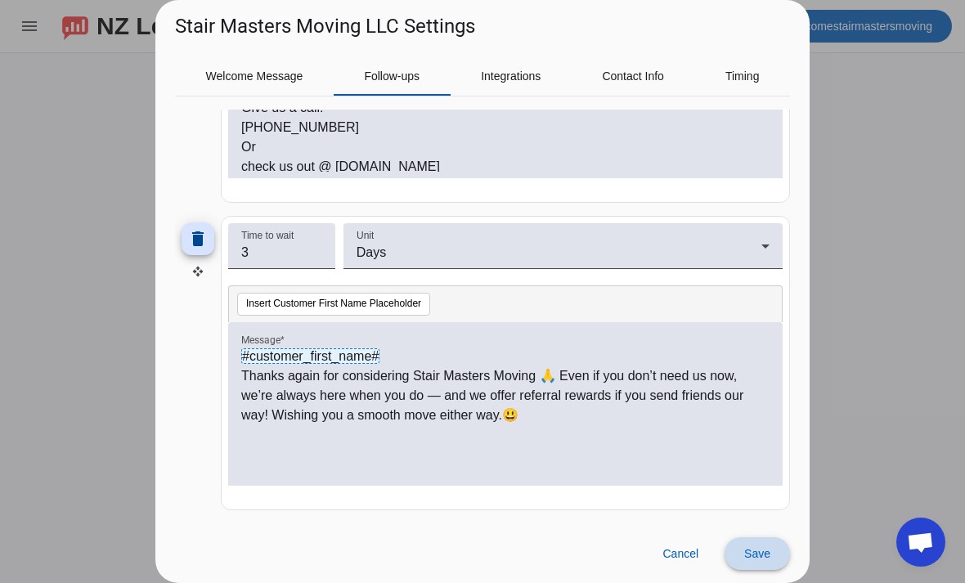
click at [771, 553] on span at bounding box center [756, 553] width 65 height 39
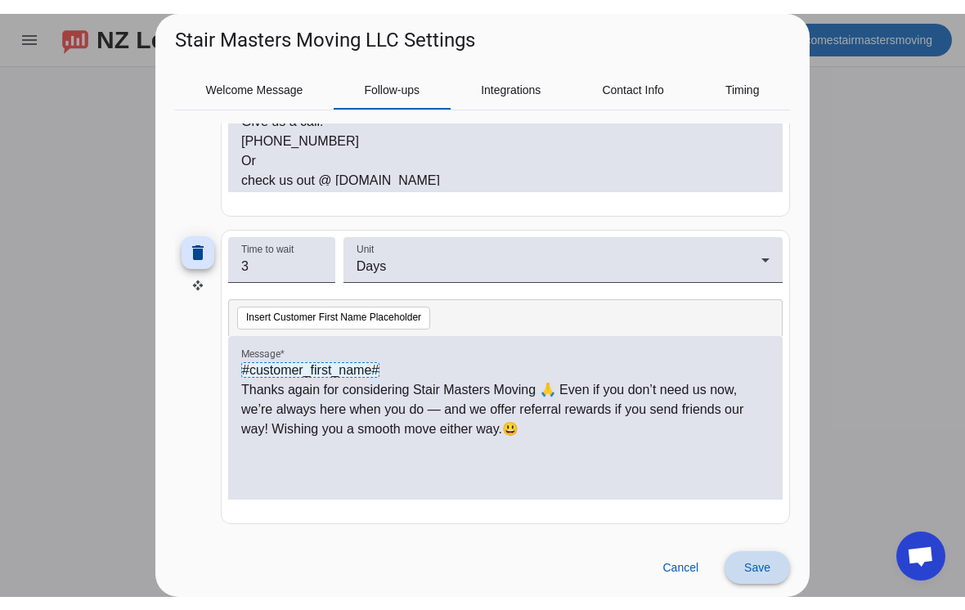
scroll to position [1293, 0]
